Goal: Ask a question

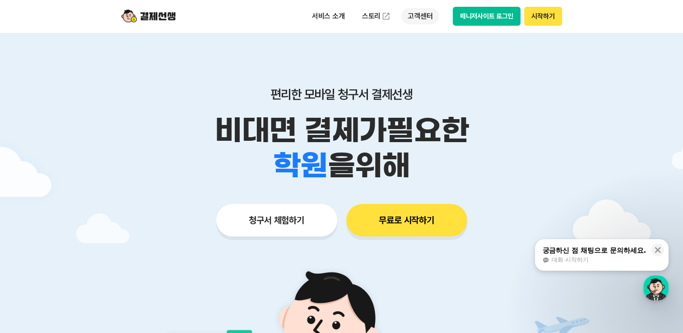
click at [426, 19] on p "고객센터" at bounding box center [419, 16] width 37 height 16
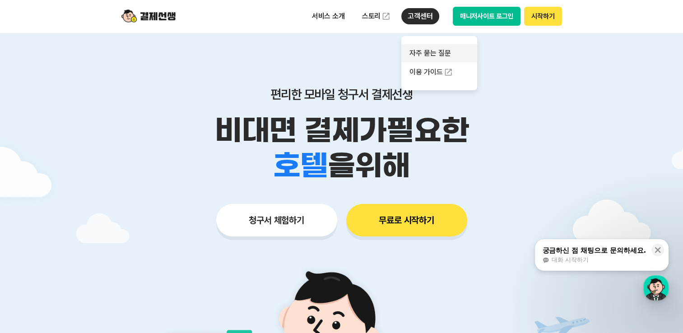
click at [428, 57] on link "자주 묻는 질문" at bounding box center [439, 53] width 76 height 18
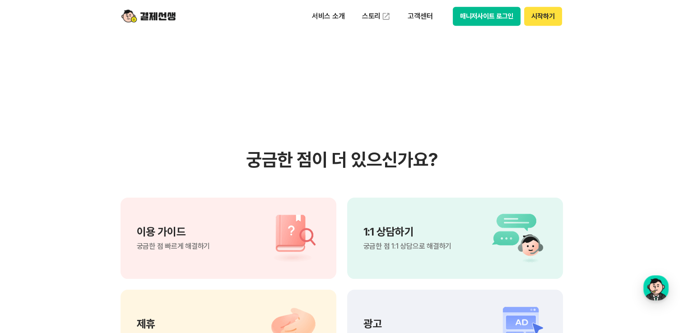
scroll to position [632, 0]
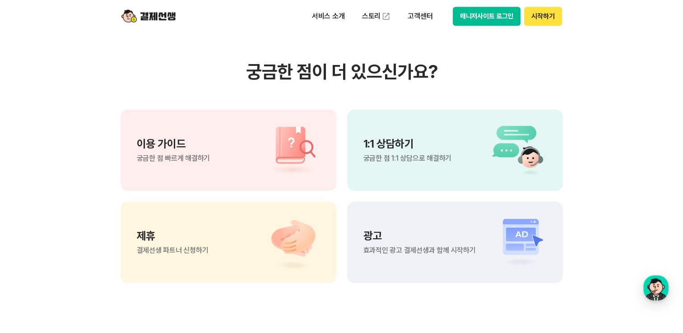
click at [412, 144] on p "1:1 상담하기" at bounding box center [407, 144] width 88 height 11
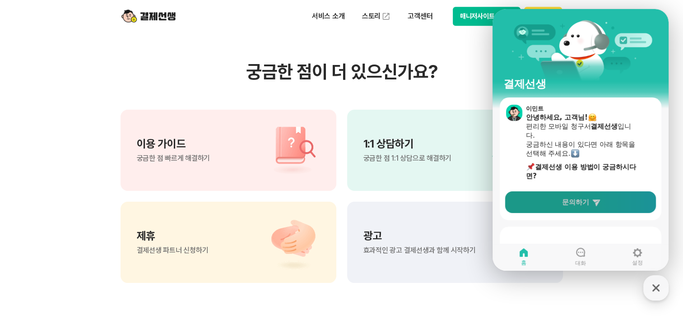
click at [568, 200] on span "문의하기" at bounding box center [575, 202] width 27 height 9
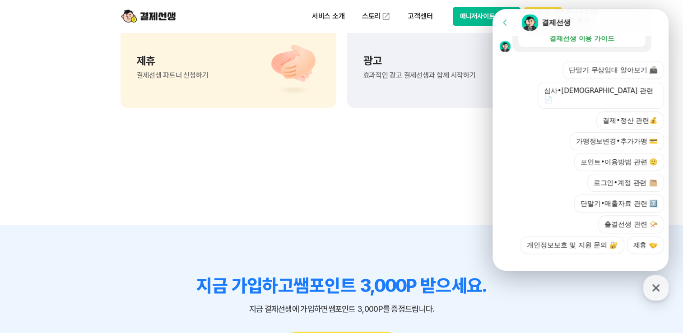
scroll to position [812, 0]
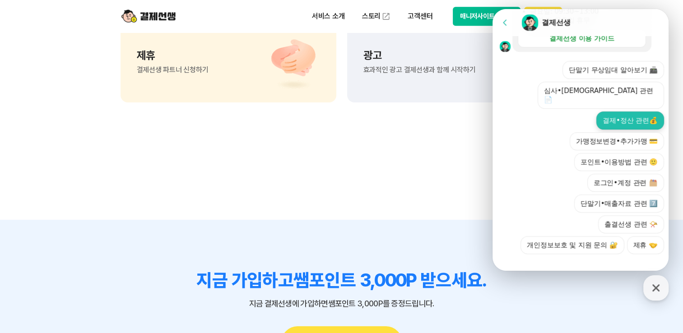
click at [621, 111] on button "결제•정산 관련💰" at bounding box center [630, 120] width 68 height 18
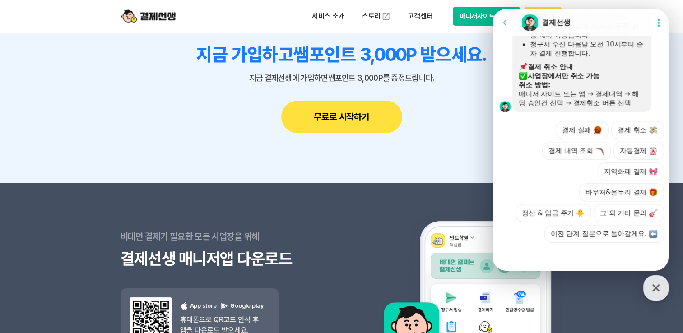
scroll to position [496, 0]
click at [640, 210] on button "그 외 기타 문의" at bounding box center [628, 213] width 70 height 18
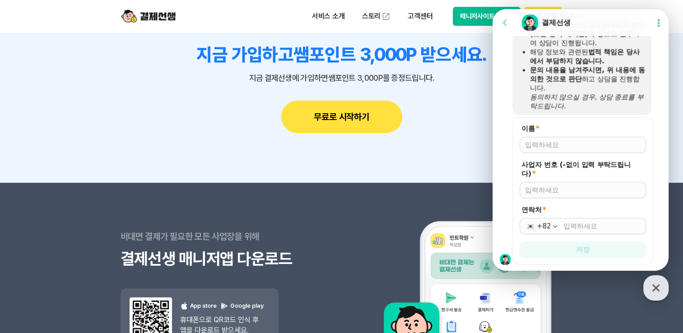
scroll to position [680, 0]
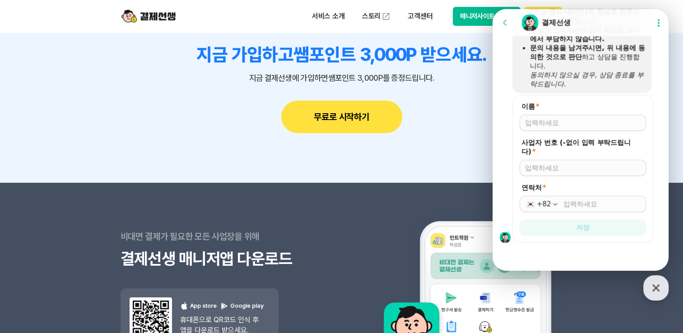
click at [552, 126] on input "이름 *" at bounding box center [583, 122] width 116 height 9
type input "g"
type input "[PERSON_NAME]"
click at [585, 207] on input "연락처 *" at bounding box center [601, 203] width 77 height 9
type input "[PHONE_NUMBER]"
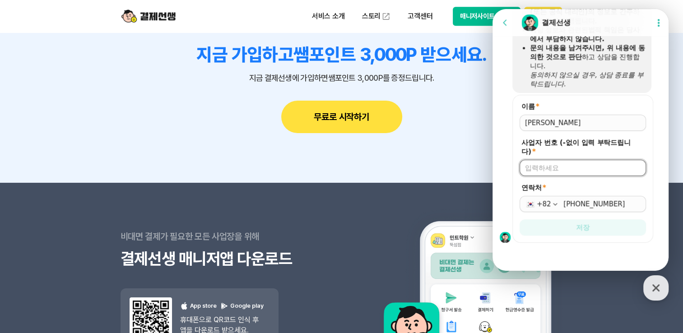
click at [579, 172] on input "사업자 번호 (-없이 입력 부탁드립니다) *" at bounding box center [583, 167] width 116 height 9
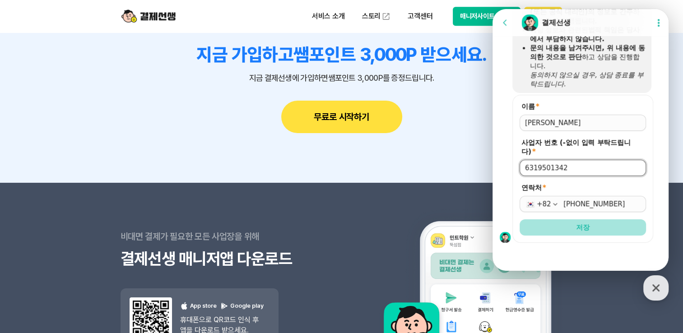
type input "6319501342"
click at [590, 232] on button "저장" at bounding box center [582, 227] width 126 height 16
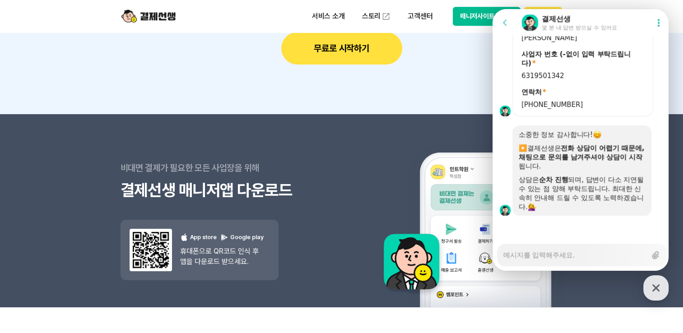
scroll to position [1128, 0]
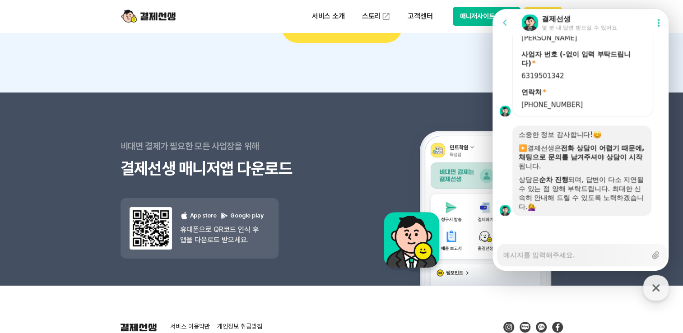
click at [541, 259] on textarea "Messenger Input Textarea" at bounding box center [574, 251] width 143 height 15
type textarea "x"
type textarea "d"
type textarea "x"
type textarea "dk"
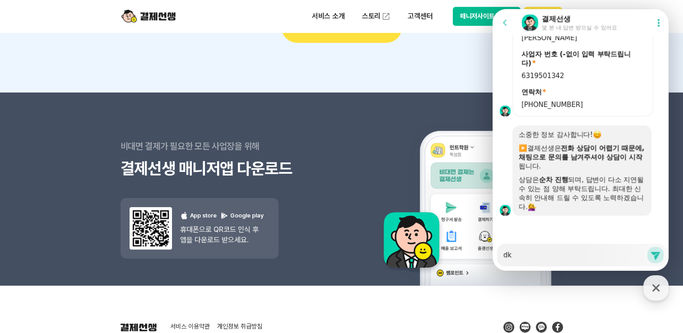
type textarea "x"
type textarea "dks"
type textarea "x"
type textarea "dk"
type textarea "x"
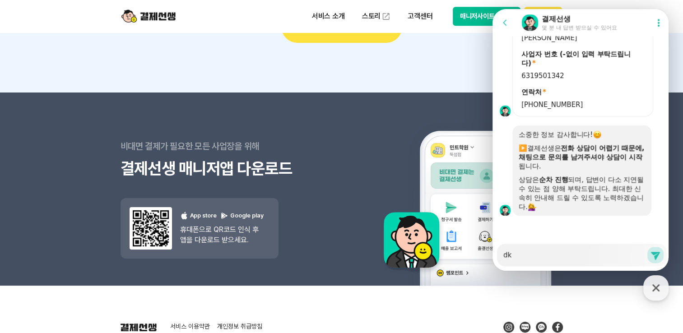
type textarea "d"
type textarea "x"
type textarea "ㅇ"
type textarea "x"
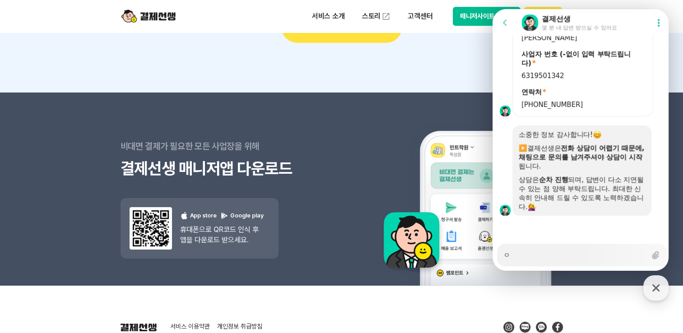
type textarea "아"
type textarea "x"
type textarea "안"
type textarea "x"
type textarea "안ㄴ"
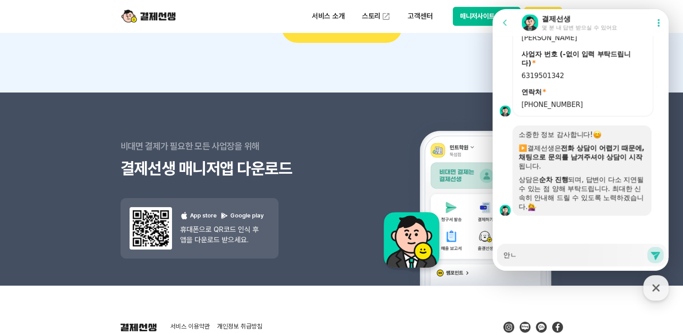
type textarea "x"
type textarea "안녀"
type textarea "x"
type textarea "안녕"
type textarea "x"
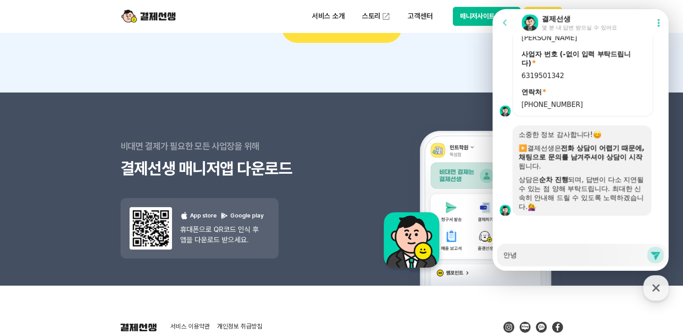
type textarea "안녕ㅎ"
type textarea "x"
type textarea "안녕하"
type textarea "x"
type textarea "안녕핫"
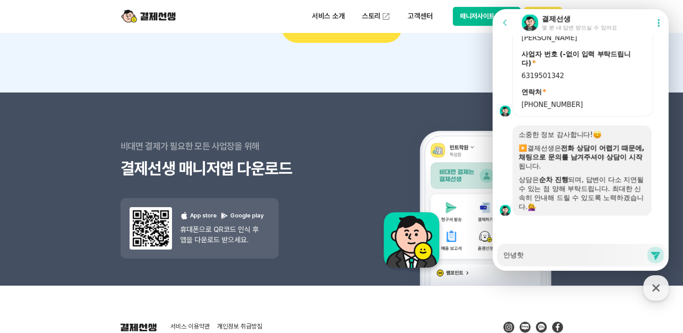
type textarea "x"
type textarea "안녕하세"
type textarea "x"
type textarea "안녕하셍"
type textarea "x"
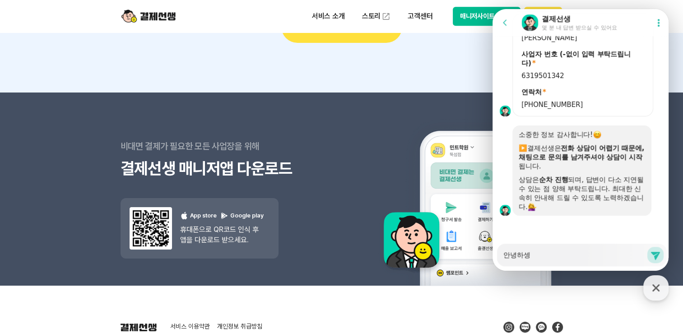
type textarea "안녕하세요"
type textarea "x"
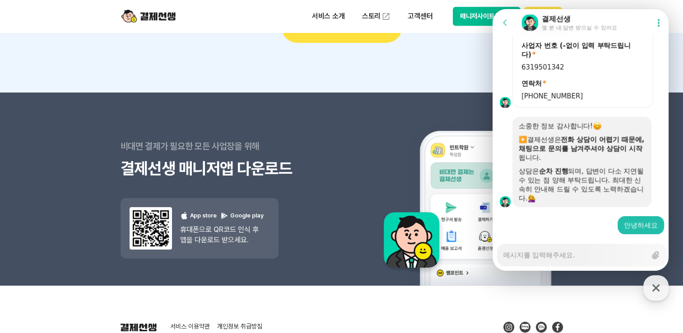
scroll to position [788, 0]
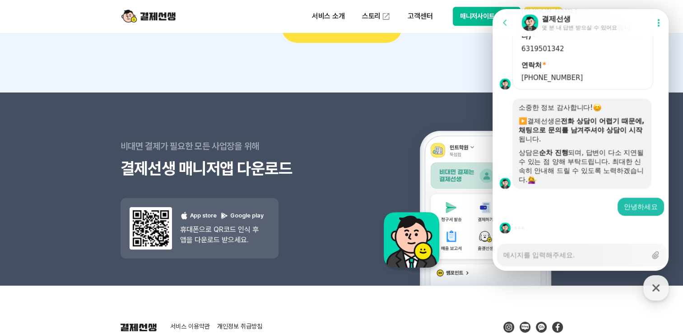
type textarea "x"
type textarea "ㅁ"
type textarea "x"
type textarea "미"
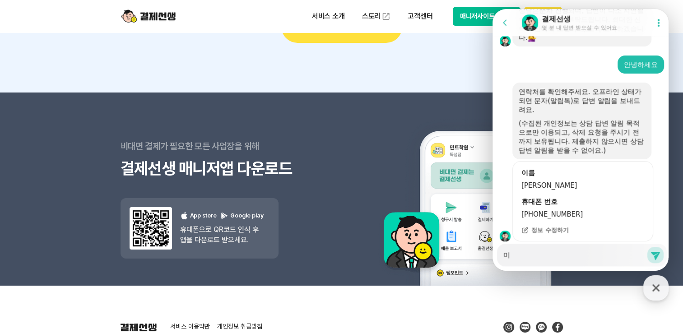
scroll to position [956, 0]
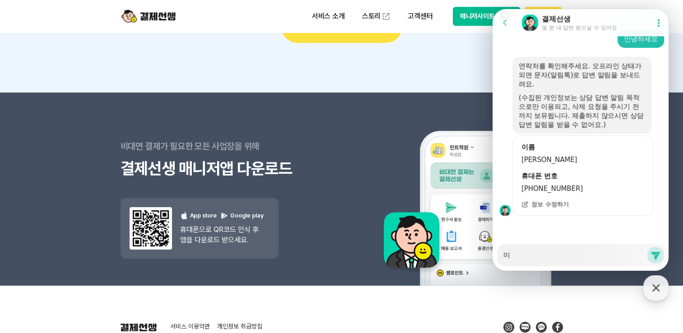
type textarea "x"
type textarea "민"
type textarea "x"
type textarea "미나"
type textarea "x"
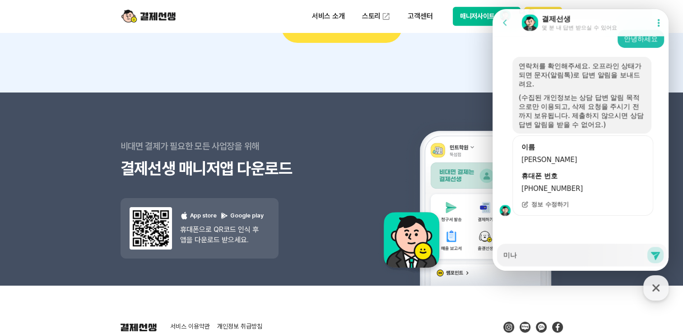
type textarea "미납"
type textarea "x"
type textarea "미납ㄴ"
type textarea "x"
type textarea "미납내"
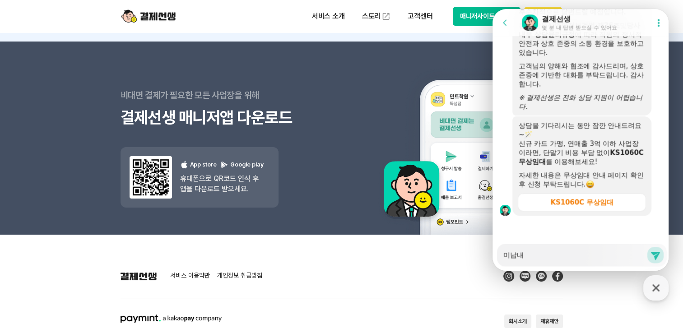
scroll to position [1250, 0]
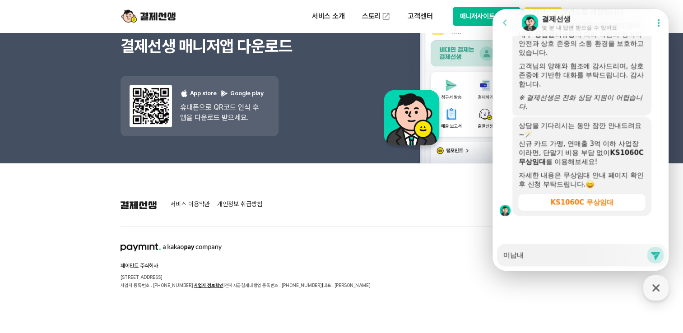
click at [542, 254] on textarea "미납내" at bounding box center [574, 251] width 143 height 15
type textarea "x"
type textarea "미납내ㅇ"
type textarea "x"
type textarea "미납내여"
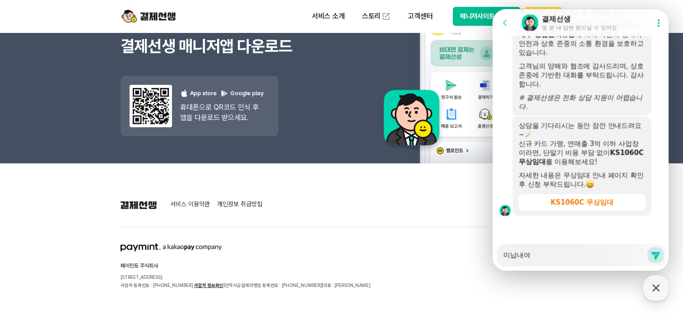
type textarea "x"
type textarea "미납내역"
type textarea "x"
type textarea "미납내역"
type textarea "x"
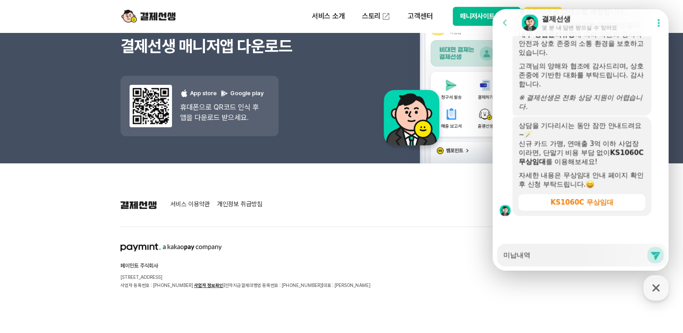
type textarea "미납내역 ㅈ"
type textarea "x"
type textarea "미납내역 재"
type textarea "x"
type textarea "미납내역 잽"
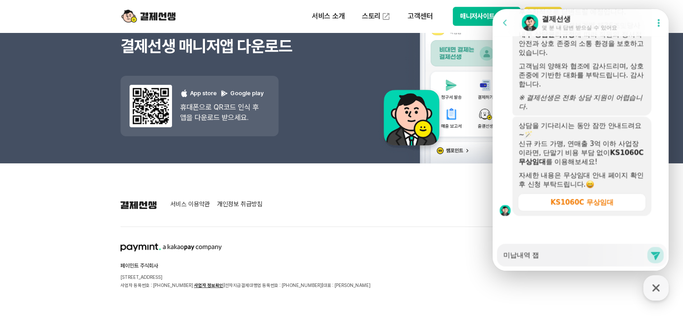
type textarea "x"
type textarea "미납내역 재바"
type textarea "x"
type textarea "미납내역 재발"
type textarea "x"
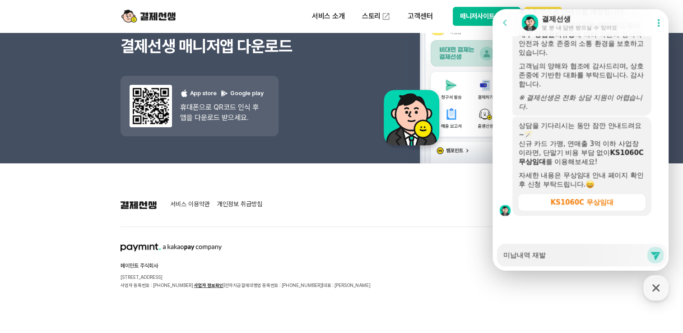
type textarea "미납내역 재밠"
type textarea "x"
type textarea "미납내역 재발소"
type textarea "x"
type textarea "미납내역 재발송"
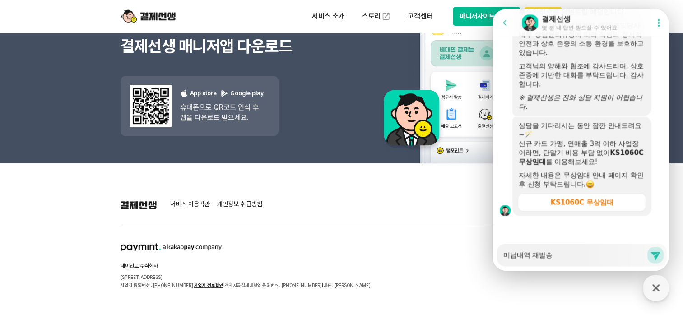
type textarea "x"
type textarea "미납내역 재발송"
type textarea "x"
type textarea "미납내역 재발송 ㅎ"
type textarea "x"
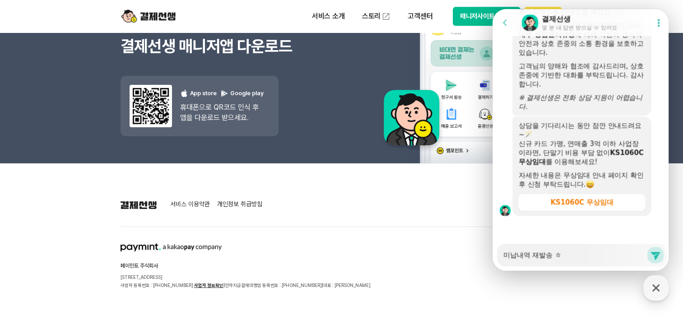
type textarea "미납내역 재발송 하"
type textarea "x"
type textarea "미납내역 재발송 할"
type textarea "x"
type textarea "미납내역 재발송 하려"
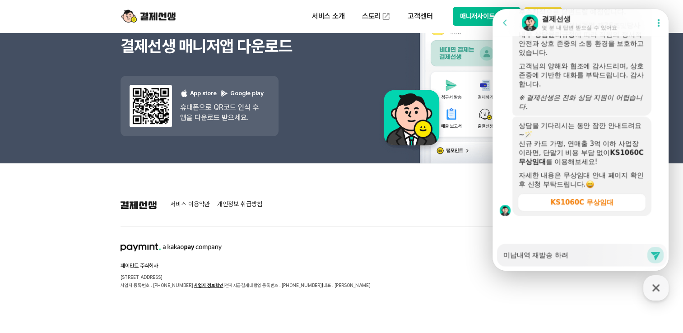
type textarea "x"
type textarea "미납내역 재발송 하련"
type textarea "x"
type textarea "미납내역 재발송 하려느"
type textarea "x"
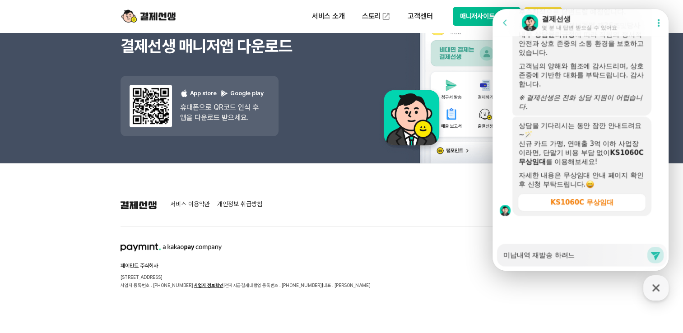
type textarea "미납내역 재발송 하려는"
type textarea "x"
type textarea "미납내역 재발송 하려는ㄷ"
type textarea "x"
type textarea "미납내역 재발송 하려는데"
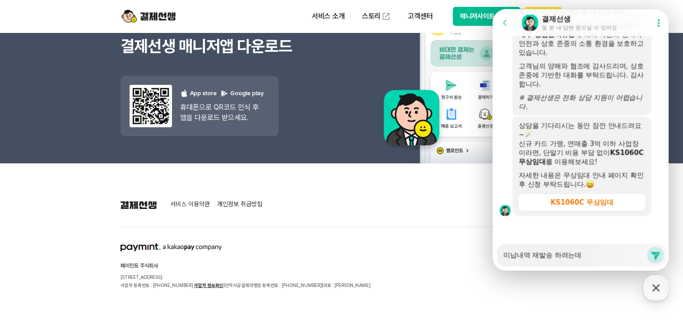
type textarea "x"
type textarea "미납내역 재발송 하려는뎅"
type textarea "x"
type textarea "미납내역 재발송 하려는데요"
type textarea "x"
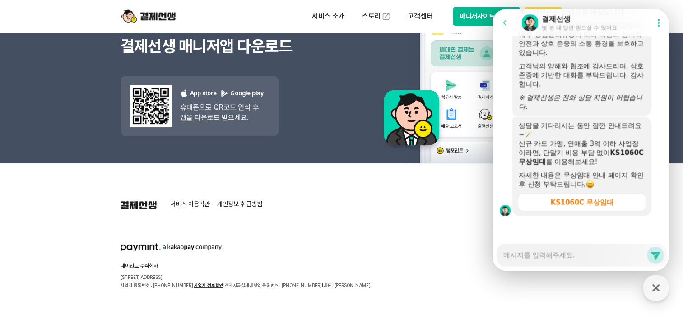
scroll to position [1214, 0]
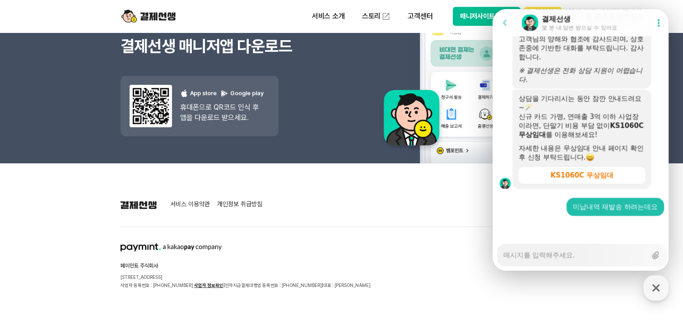
type textarea "x"
type textarea "ㅈ"
type textarea "x"
type textarea "재"
type textarea "x"
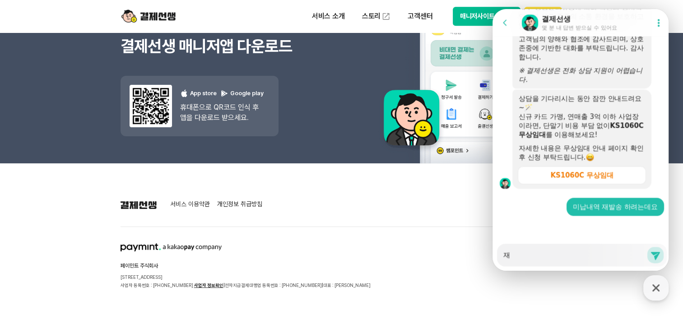
type textarea "잽"
type textarea "x"
type textarea "재바"
type textarea "x"
type textarea "재발"
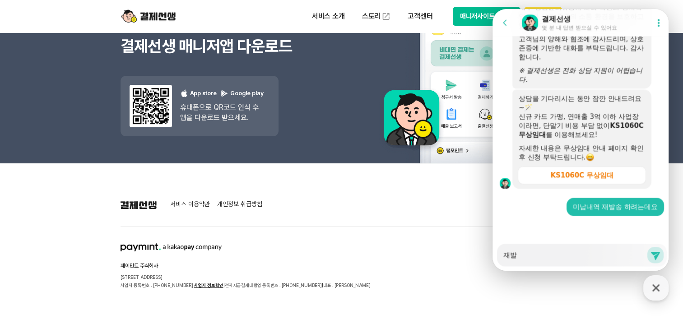
type textarea "x"
type textarea "재밠"
type textarea "x"
type textarea "재발소"
type textarea "x"
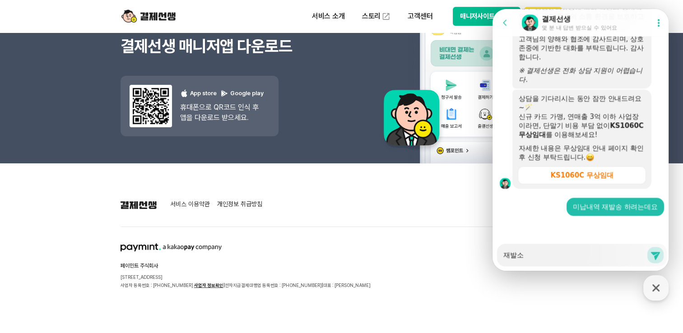
type textarea "재발송"
type textarea "x"
type textarea "재발송ㅎ"
type textarea "x"
type textarea "재발송하"
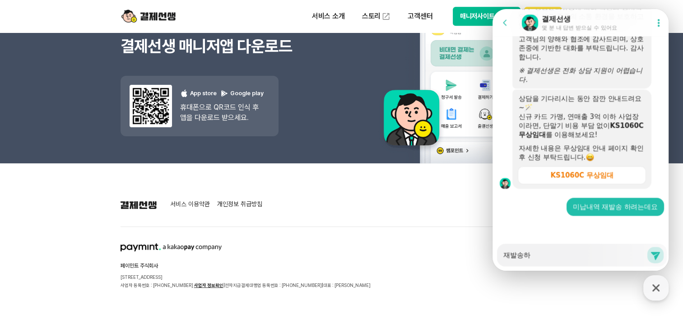
type textarea "x"
type textarea "재발송할"
type textarea "x"
type textarea "재발송할ㄸ"
type textarea "x"
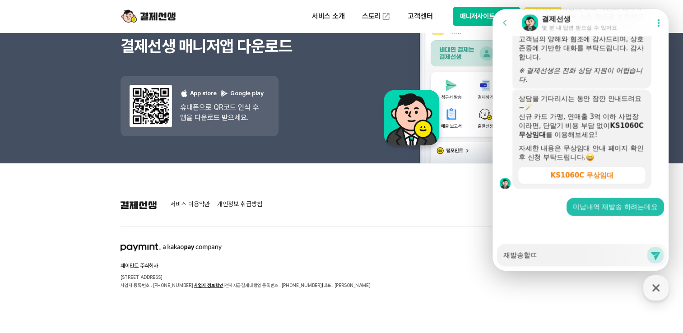
type textarea "재발송할때"
type textarea "x"
type textarea "재발송할때"
type textarea "x"
type textarea "재발송할때 ㅇ"
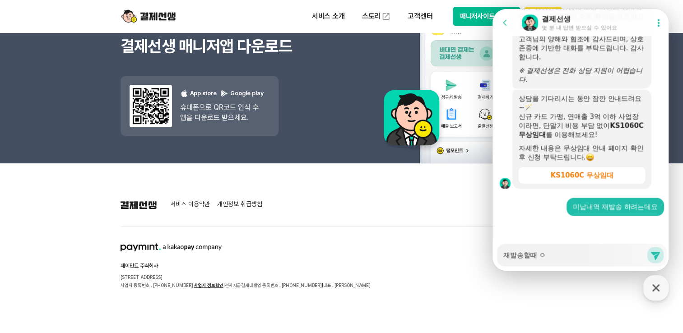
type textarea "x"
type textarea "재발송할때 아"
type textarea "x"
type textarea "재발송할때 안"
type textarea "x"
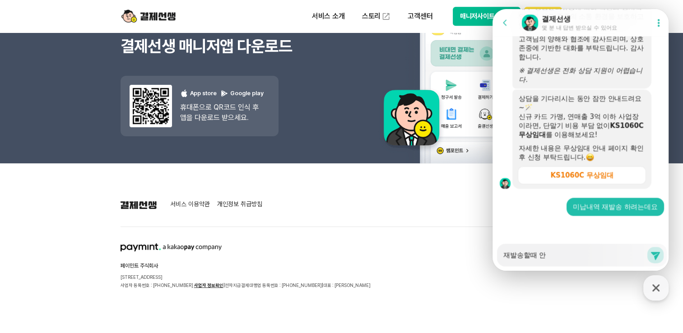
type textarea "재발송할때 안ㄴ"
type textarea "x"
type textarea "재발송할때 안내"
type textarea "x"
type textarea "재발송할때 안냄"
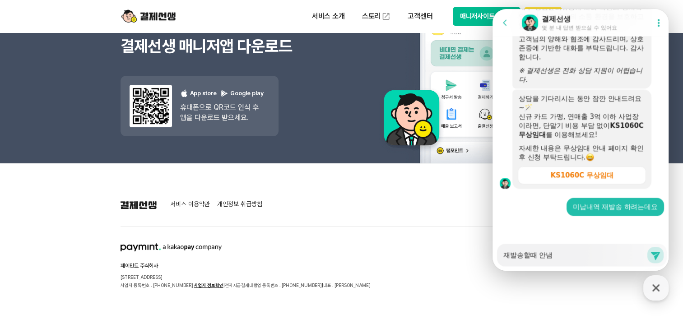
type textarea "x"
type textarea "재발송할때 안내메"
type textarea "x"
type textarea "재발송할때 안내멧"
type textarea "x"
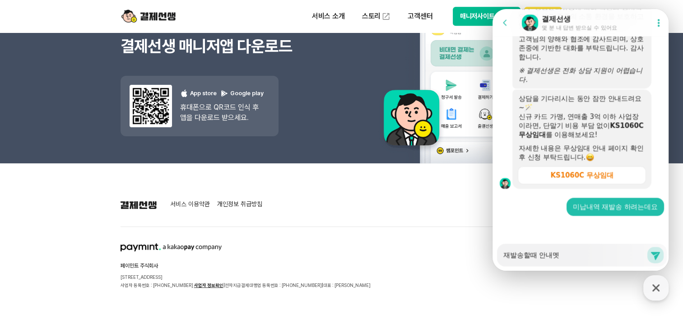
type textarea "재발송할때 안내메시"
type textarea "x"
type textarea "재발송할때 안내메싲"
type textarea "x"
type textarea "재발송할때 안내메시지"
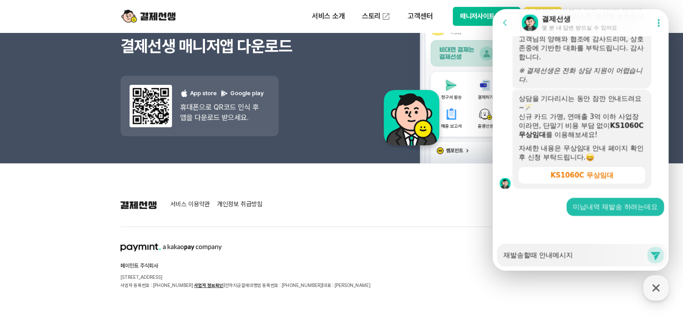
type textarea "x"
type textarea "재발송할때 안내메시지"
type textarea "x"
type textarea "재발송할때 안내메시지 ㅅ"
type textarea "x"
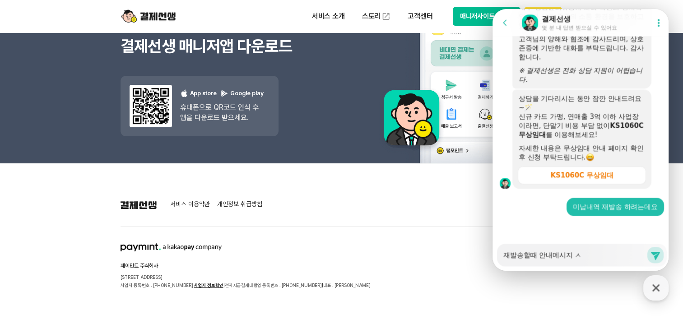
type textarea "재발송할때 안내메시지 수"
type textarea "x"
type textarea "재발송할때 안내메시지 숮"
type textarea "x"
type textarea "재발송할때 안내메시지 수저"
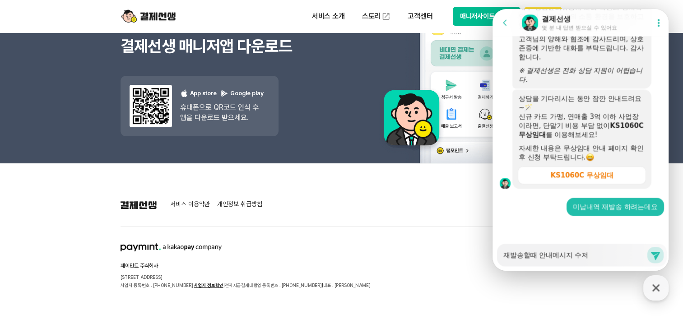
type textarea "x"
type textarea "재발송할때 안내메시지 수정"
type textarea "x"
type textarea "재발송할때 안내메시지 수정ㅇ"
type textarea "x"
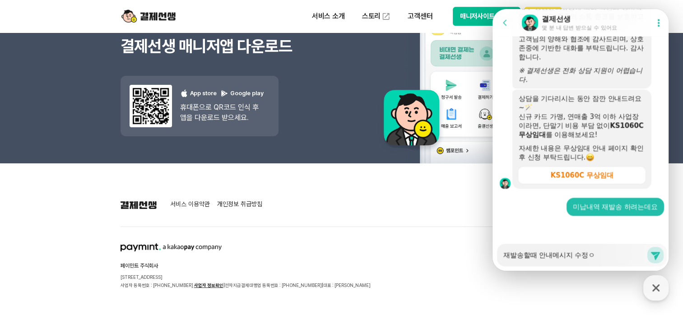
type textarea "재발송할때 안내메시지 수정으"
type textarea "x"
type textarea "재발송할때 안내메시지 수정은"
type textarea "x"
type textarea "재발송할때 안내메시지 수정은"
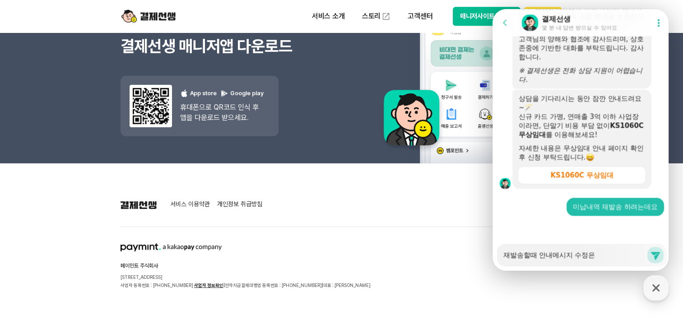
type textarea "x"
type textarea "재발송할때 안내메시지 수정은 ㅇ"
type textarea "x"
type textarea "재발송할때 안내메시지 수정은 어"
type textarea "x"
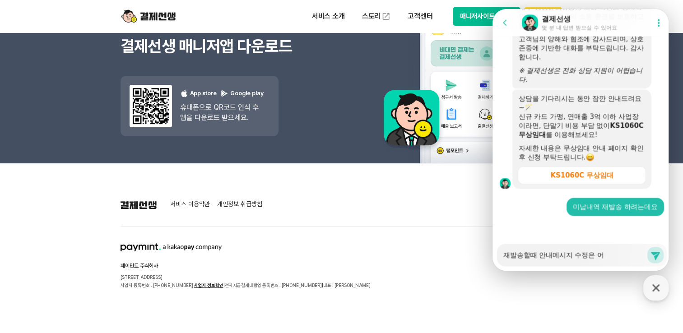
type textarea "재발송할때 안내메시지 수정은 어ㄸ"
type textarea "x"
type textarea "재발송할때 안내메시지 수정은 어떠"
type textarea "x"
type textarea "재발송할때 안내메시지 수정은 어떻"
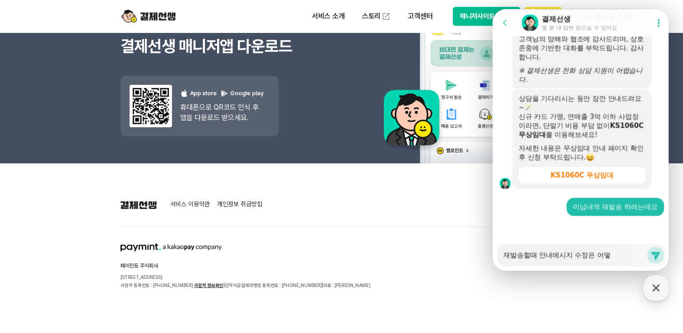
type textarea "x"
type textarea "재발송할때 안내메시지 수정은 어떻ㄱ"
type textarea "x"
type textarea "재발송할때 안내메시지 수정은 어떻게"
type textarea "x"
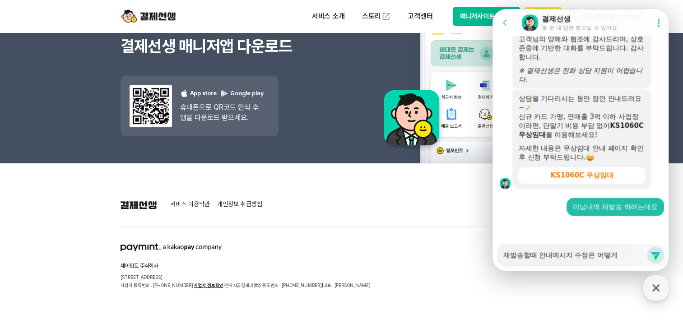
type textarea "재발송할때 안내메시지 수정은 어떻게"
type textarea "x"
type textarea "재발송할때 안내메시지 수정은 어떻게 ㅎ"
type textarea "x"
type textarea "재발송할때 안내메시지 수정은 어떻게 하"
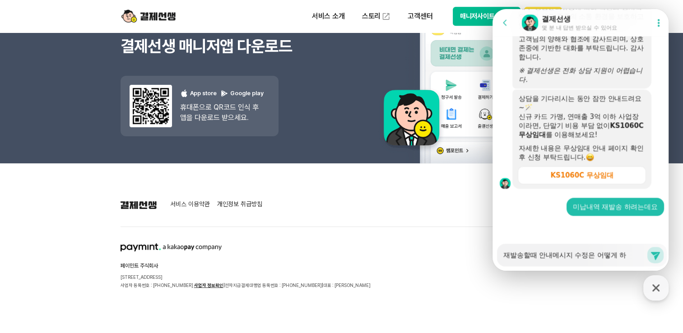
type textarea "x"
type textarea "재발송할때 안내메시지 수정은 어떻게 한"
type textarea "x"
type textarea "재발송할때 안내메시지 수정은 어떻게 하나"
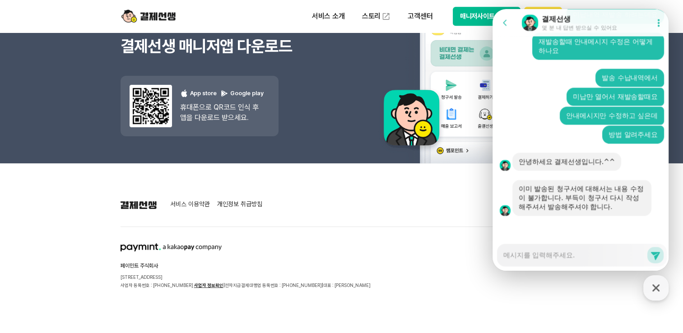
scroll to position [1433, 0]
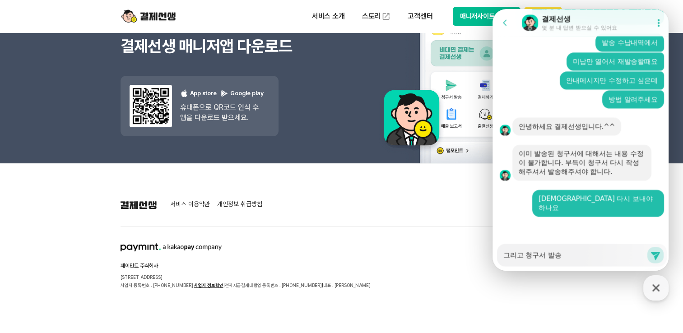
drag, startPoint x: 557, startPoint y: 259, endPoint x: 482, endPoint y: 258, distance: 74.5
click at [492, 9] on html "Go to previous page Chat Room 결제선생 몇 분 내 답변 받으실 수 있어요 Show userchat action dial…" at bounding box center [580, 9] width 176 height 0
drag, startPoint x: 580, startPoint y: 259, endPoint x: 472, endPoint y: 256, distance: 107.9
click at [492, 9] on html "Go to previous page Chat Room 결제선생 몇 분 내 답변 받으실 수 있어요 Show userchat action dial…" at bounding box center [580, 9] width 176 height 0
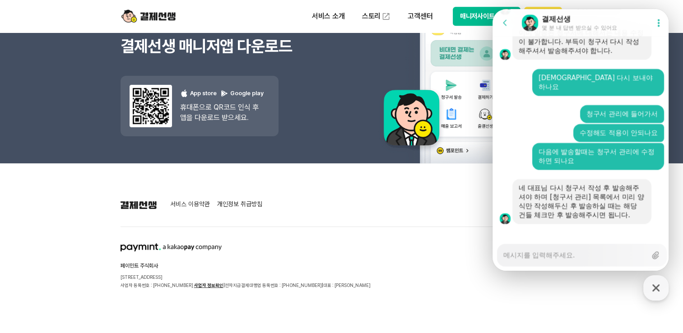
scroll to position [1561, 0]
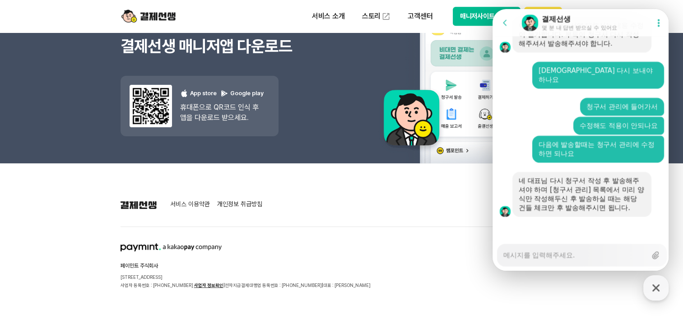
click at [524, 255] on textarea "Messenger Input Textarea" at bounding box center [574, 251] width 143 height 15
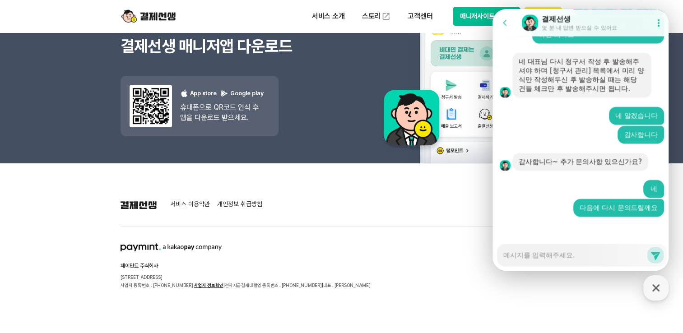
scroll to position [1700, 0]
